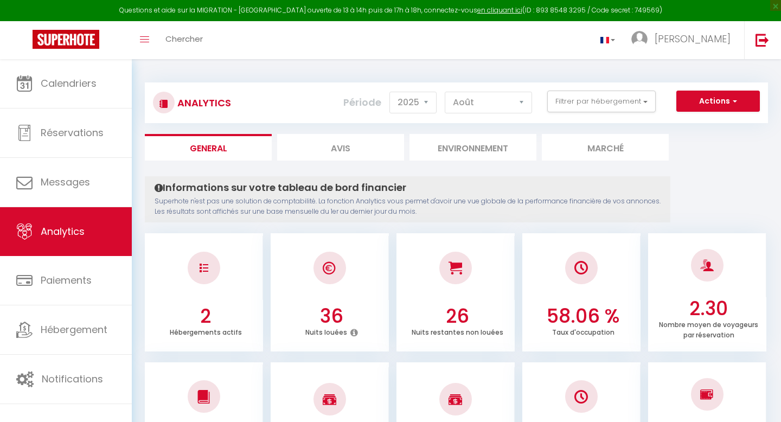
select select "2025"
select select "8"
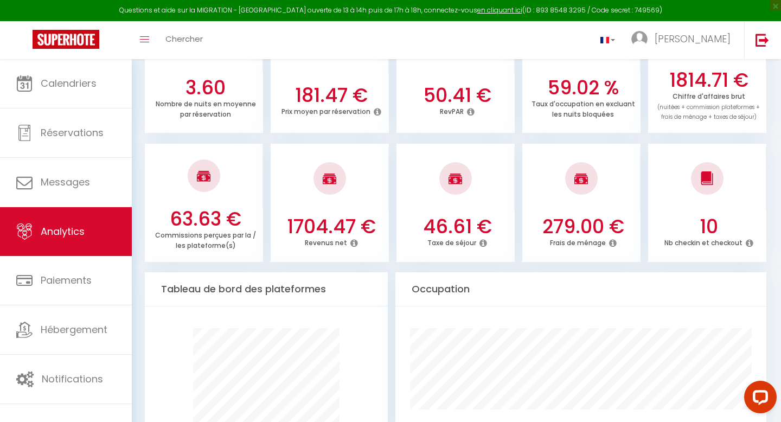
scroll to position [352, 0]
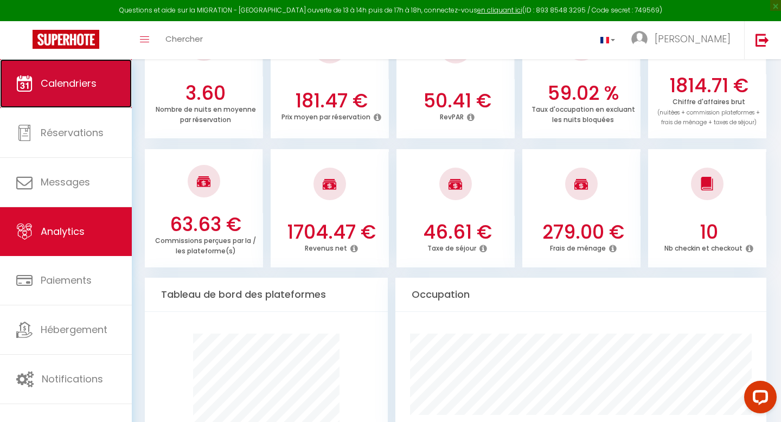
click at [46, 87] on span "Calendriers" at bounding box center [69, 83] width 56 height 14
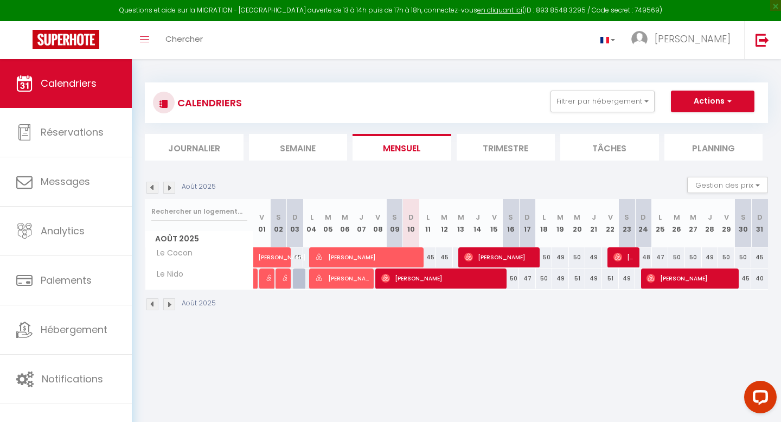
click at [493, 150] on li "Trimestre" at bounding box center [506, 147] width 99 height 27
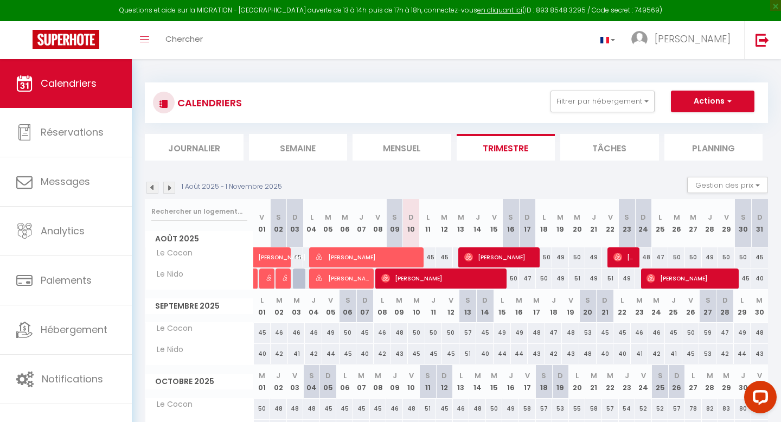
click at [390, 151] on li "Mensuel" at bounding box center [402, 147] width 99 height 27
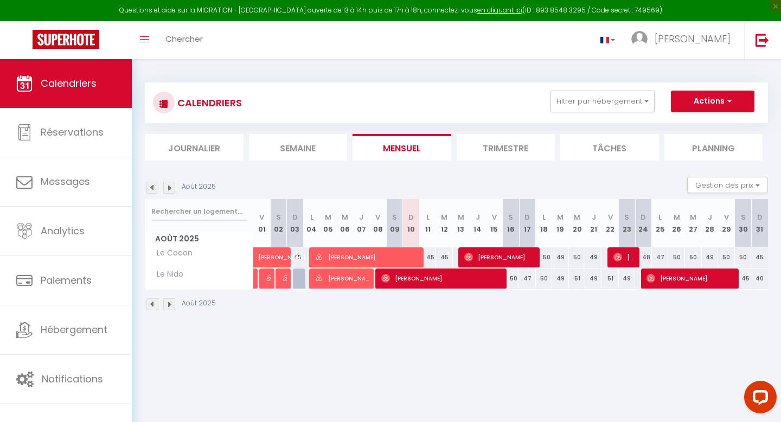
click at [316, 149] on li "Semaine" at bounding box center [298, 147] width 99 height 27
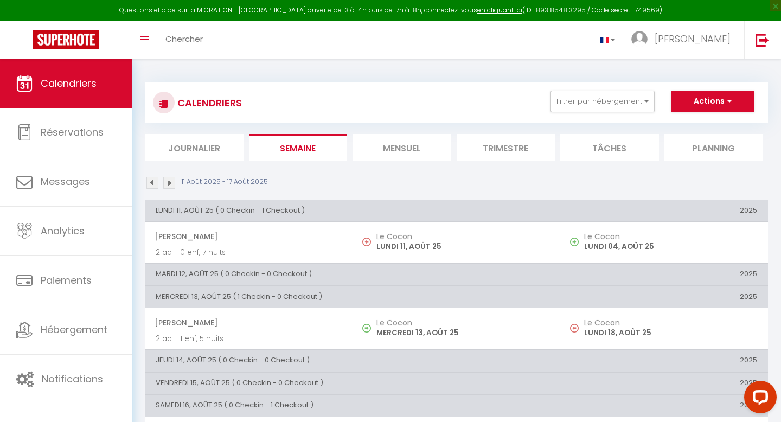
click at [418, 148] on li "Mensuel" at bounding box center [402, 147] width 99 height 27
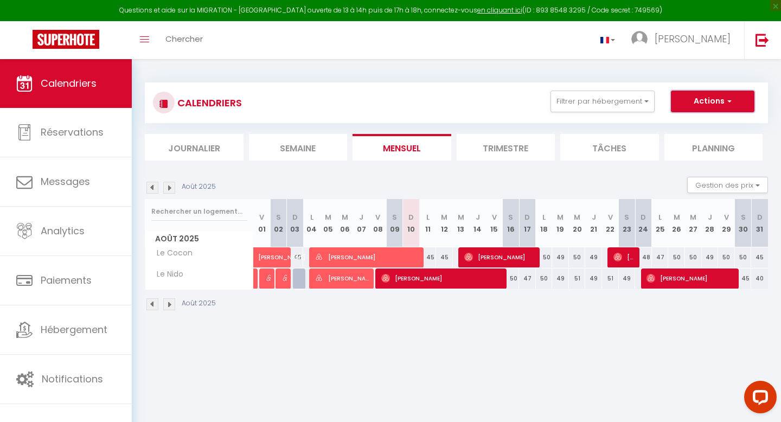
click at [712, 101] on button "Actions" at bounding box center [713, 102] width 84 height 22
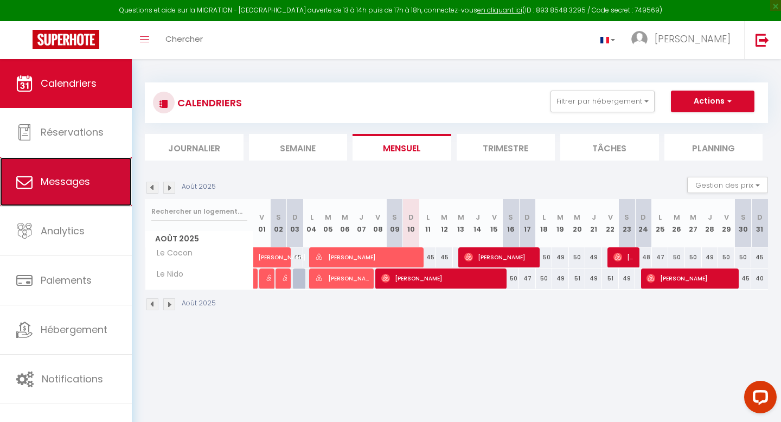
click at [88, 180] on span "Messages" at bounding box center [65, 182] width 49 height 14
select select "message"
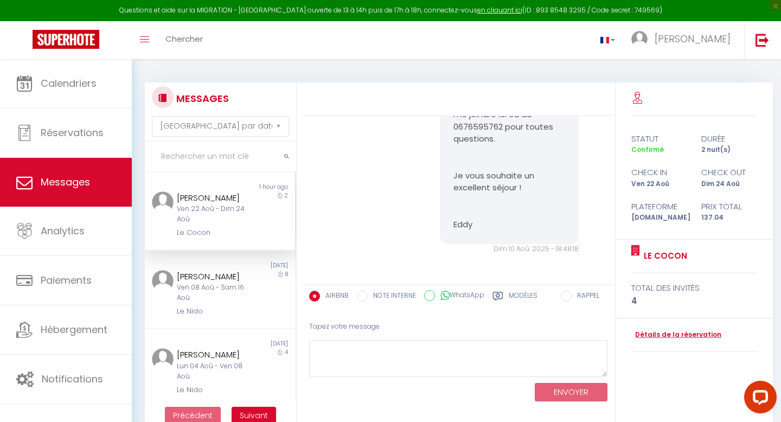
scroll to position [835, 0]
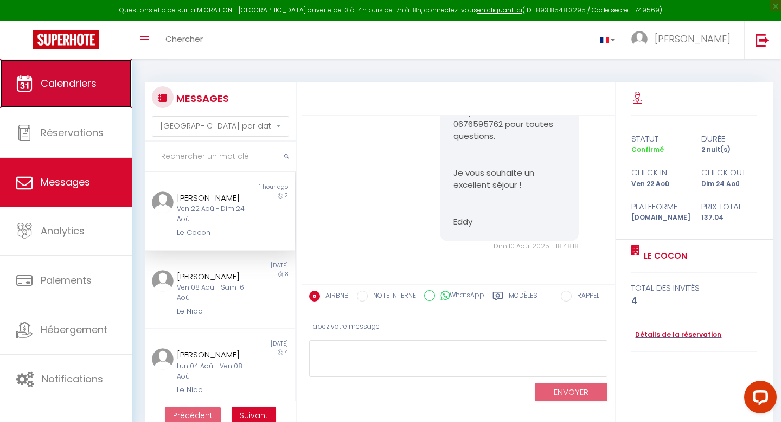
click at [56, 81] on span "Calendriers" at bounding box center [69, 83] width 56 height 14
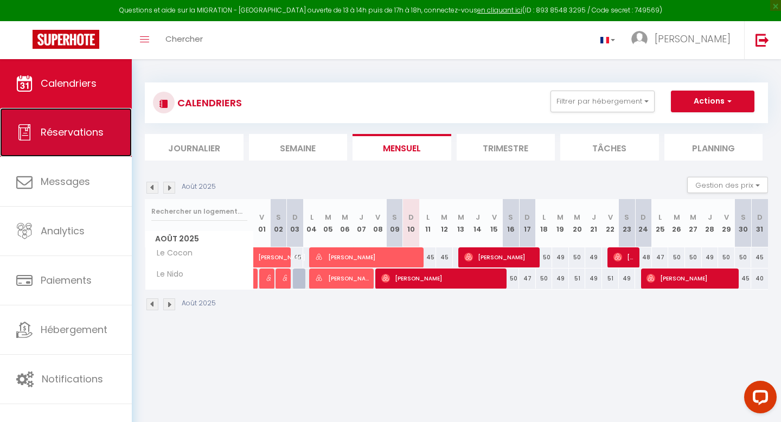
click at [85, 137] on span "Réservations" at bounding box center [72, 132] width 63 height 14
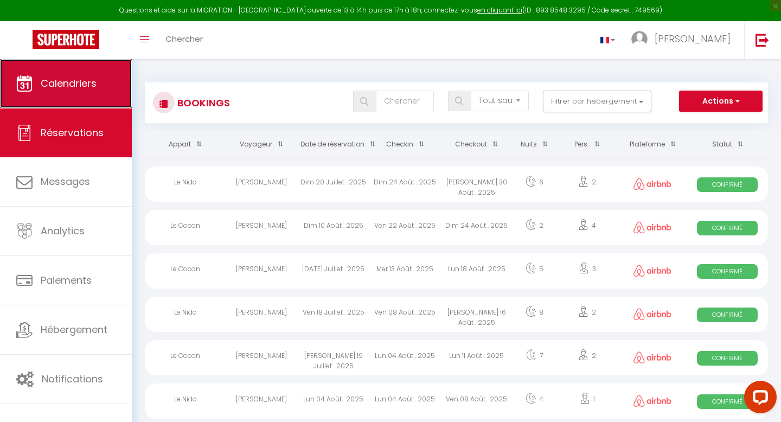
click at [79, 87] on span "Calendriers" at bounding box center [69, 83] width 56 height 14
